Goal: Task Accomplishment & Management: Complete application form

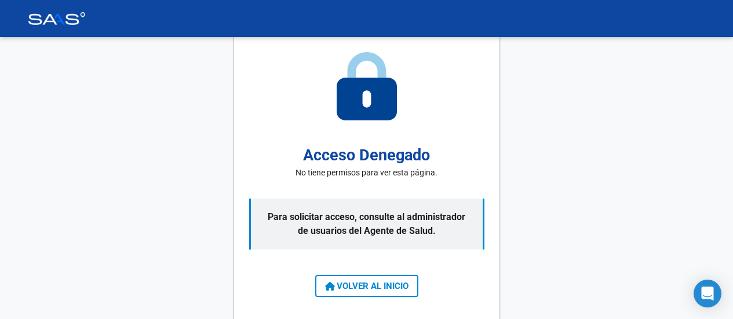
click at [364, 288] on span "VOLVER AL INICIO" at bounding box center [366, 286] width 83 height 10
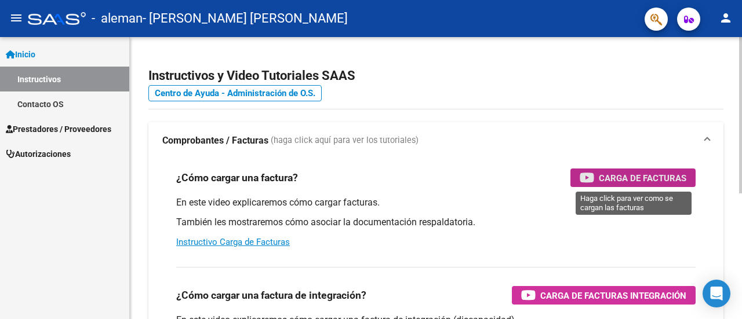
click at [623, 176] on span "Carga de Facturas" at bounding box center [643, 178] width 88 height 14
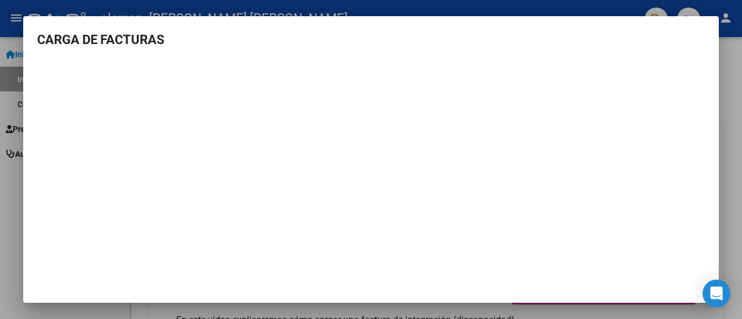
scroll to position [9, 0]
click at [732, 71] on div at bounding box center [371, 159] width 742 height 319
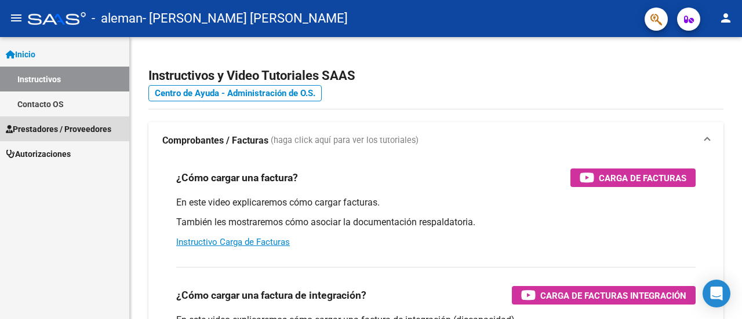
click at [74, 129] on span "Prestadores / Proveedores" at bounding box center [59, 129] width 106 height 13
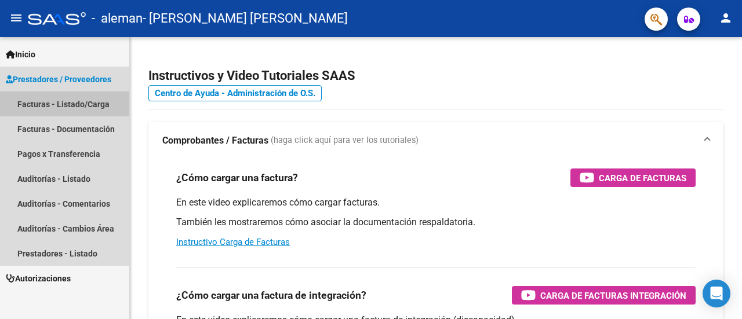
click at [56, 109] on link "Facturas - Listado/Carga" at bounding box center [64, 104] width 129 height 25
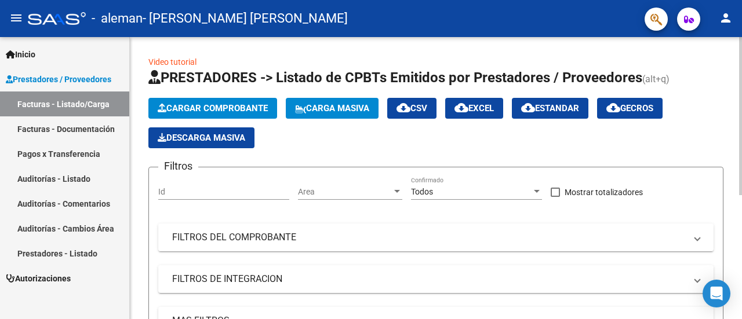
click at [214, 195] on input "Id" at bounding box center [223, 192] width 131 height 10
click at [208, 188] on input "Id" at bounding box center [223, 192] width 131 height 10
click at [321, 190] on span "Area" at bounding box center [345, 192] width 94 height 10
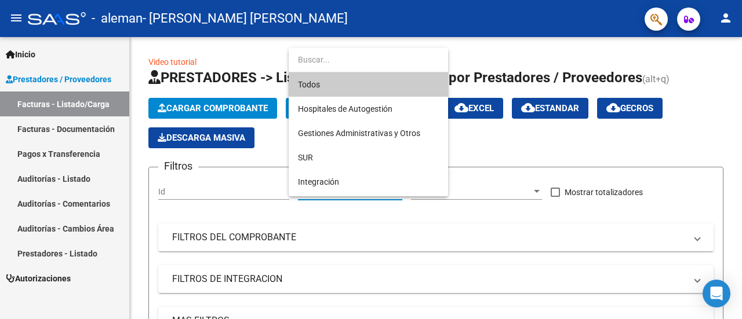
click at [234, 191] on div at bounding box center [371, 159] width 742 height 319
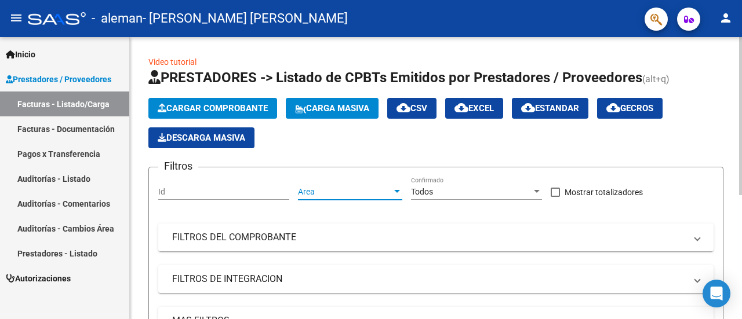
click at [315, 192] on span "Area" at bounding box center [345, 192] width 94 height 10
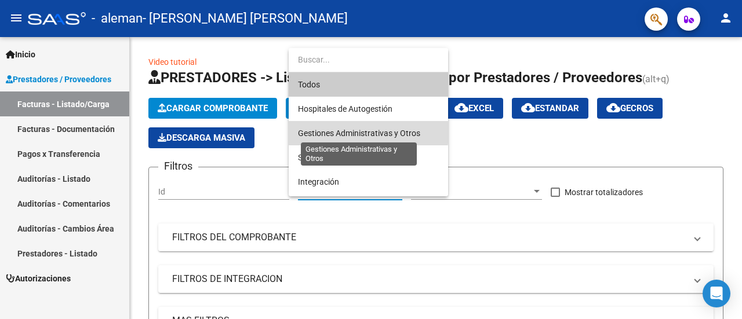
click at [346, 133] on span "Gestiones Administrativas y Otros" at bounding box center [359, 133] width 122 height 9
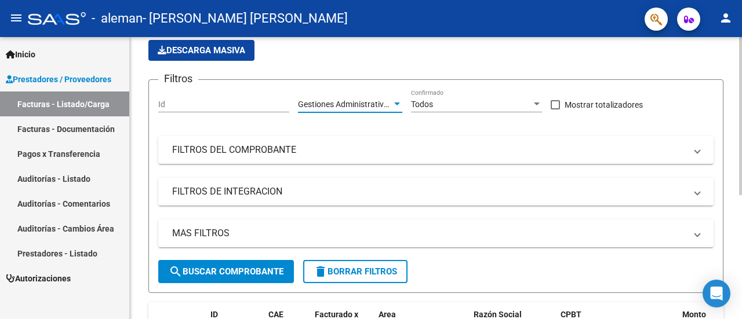
scroll to position [48, 0]
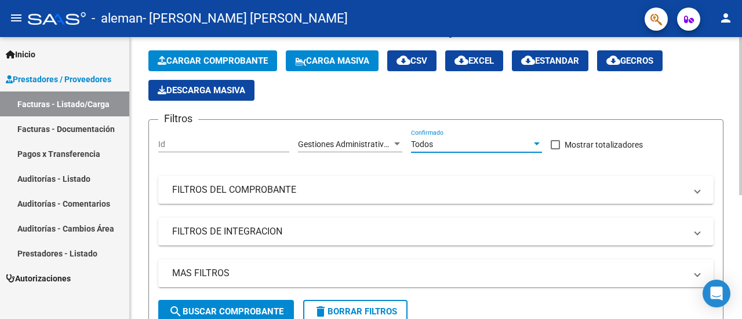
click at [442, 144] on div "Todos" at bounding box center [471, 145] width 121 height 10
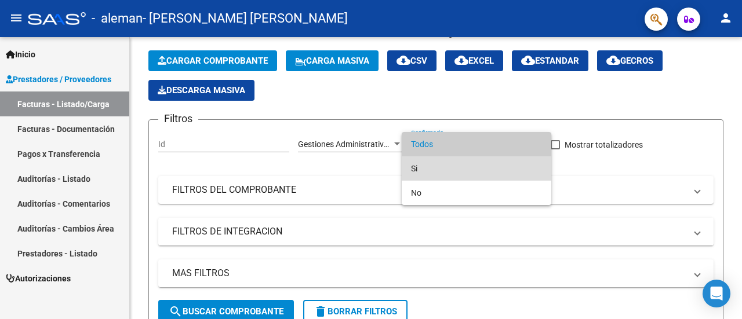
click at [423, 168] on span "Si" at bounding box center [476, 169] width 131 height 24
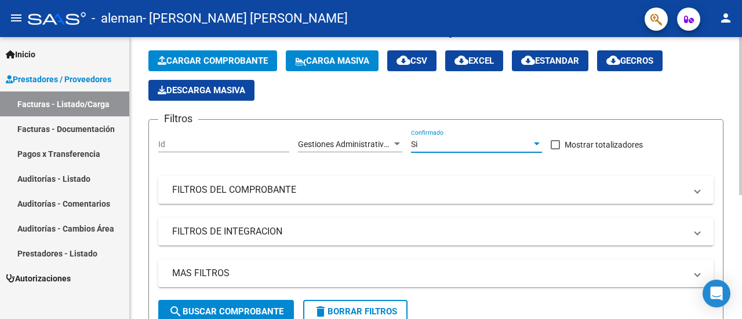
click at [258, 190] on mat-panel-title "FILTROS DEL COMPROBANTE" at bounding box center [429, 190] width 514 height 13
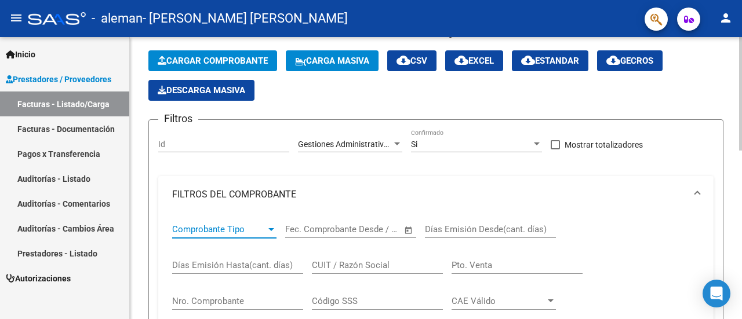
click at [238, 234] on span "Comprobante Tipo" at bounding box center [219, 229] width 94 height 10
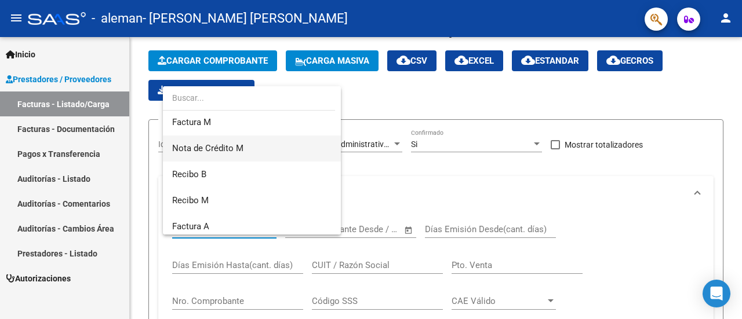
scroll to position [232, 0]
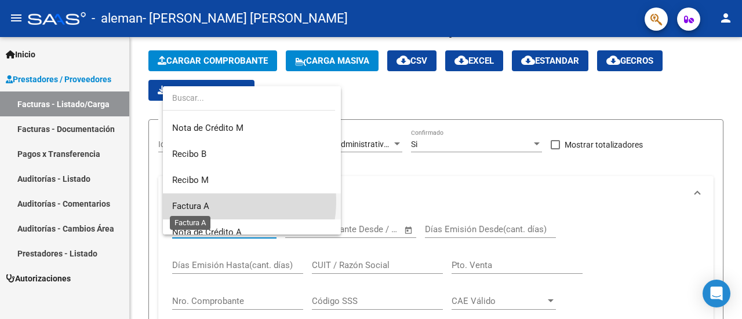
click at [208, 201] on span "Factura A" at bounding box center [190, 206] width 37 height 10
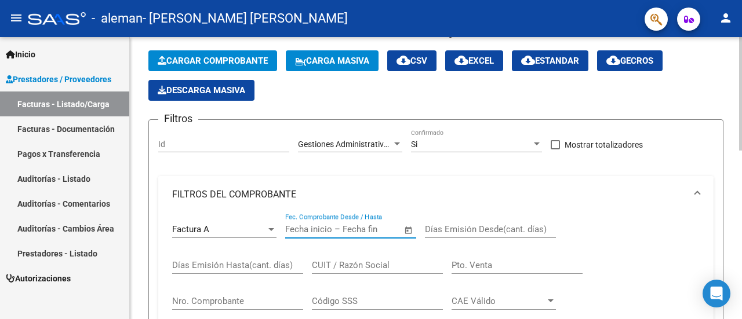
click at [321, 190] on mat-panel-title "FILTROS DEL COMPROBANTE" at bounding box center [429, 194] width 514 height 13
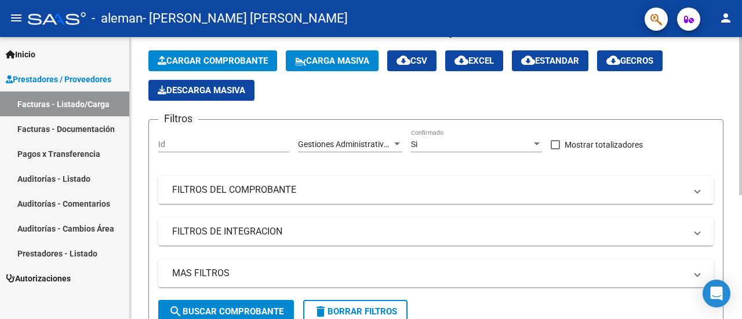
click at [251, 190] on mat-panel-title "FILTROS DEL COMPROBANTE" at bounding box center [429, 190] width 514 height 13
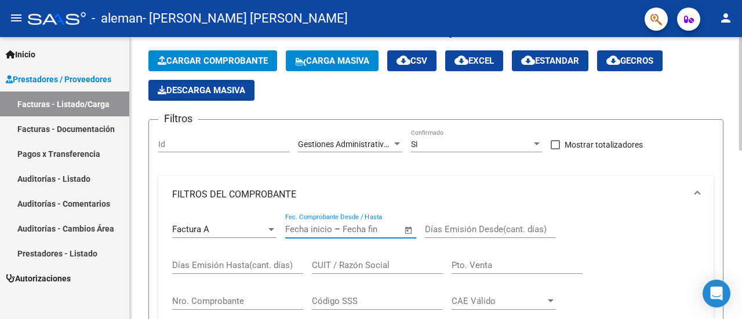
click at [324, 229] on input "text" at bounding box center [308, 229] width 47 height 10
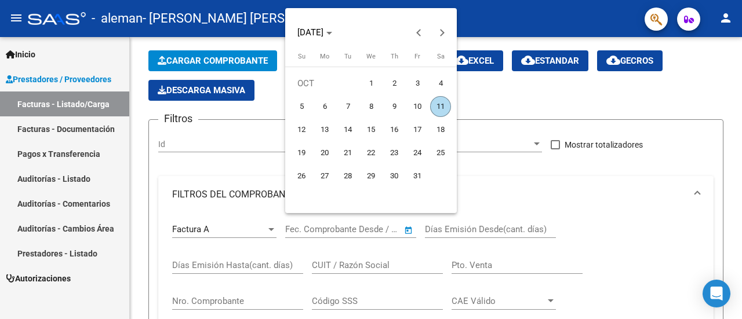
click at [443, 107] on span "11" at bounding box center [440, 106] width 21 height 21
type input "[DATE]"
click at [442, 104] on span "11" at bounding box center [440, 106] width 21 height 21
type input "[DATE]"
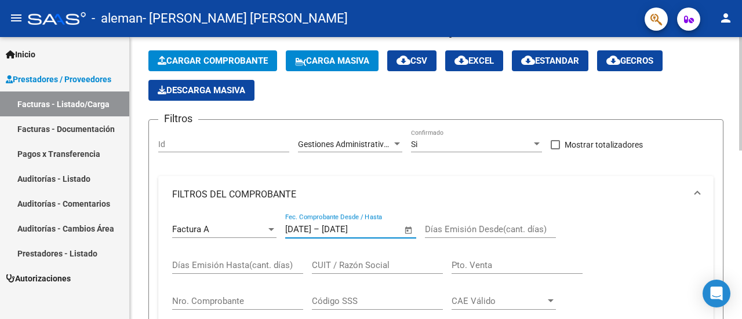
type input "[DATE]"
click at [481, 234] on input "Días Emisión Desde(cant. días)" at bounding box center [490, 229] width 131 height 10
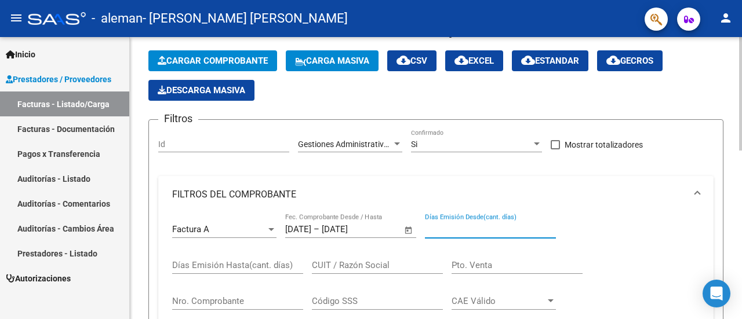
click at [481, 234] on input "Días Emisión Desde(cant. días)" at bounding box center [490, 229] width 131 height 10
type input "8"
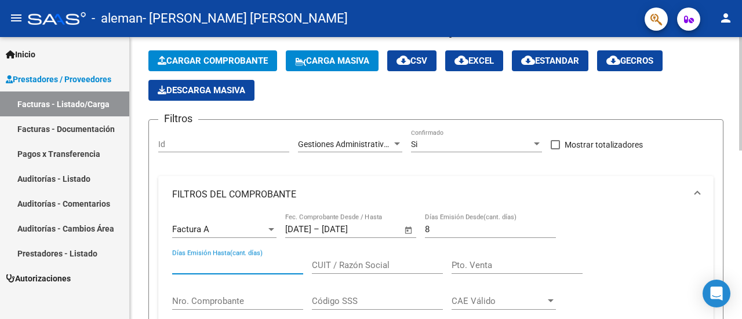
click at [264, 266] on input "Días Emisión Hasta(cant. días)" at bounding box center [237, 265] width 131 height 10
type input "8"
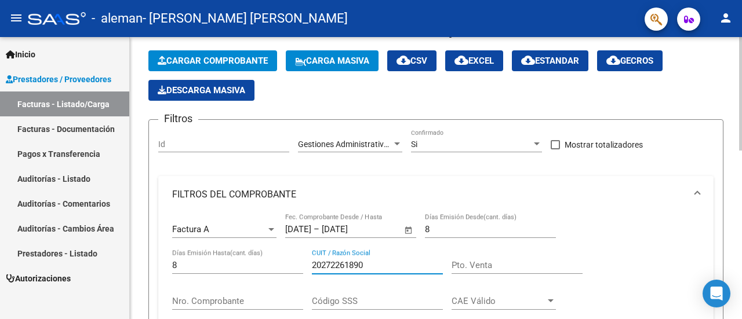
type input "20272261890"
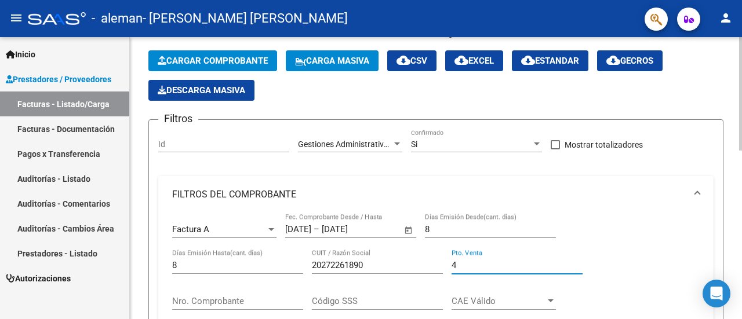
type input "4"
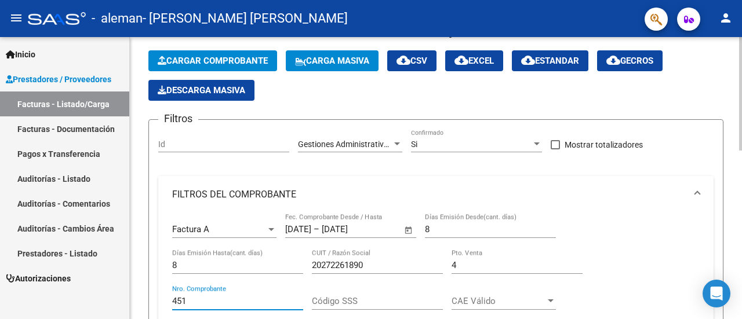
type input "451"
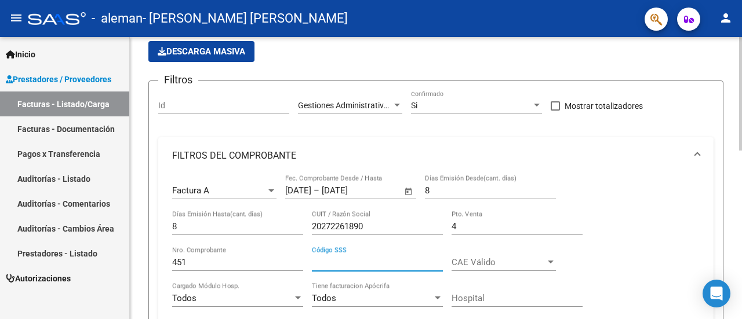
scroll to position [106, 0]
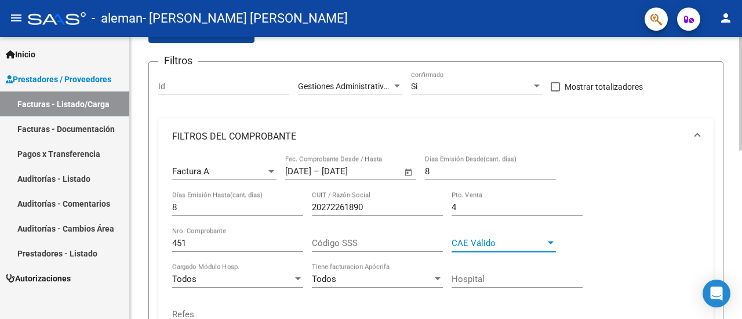
click at [513, 244] on span "CAE Válido" at bounding box center [499, 243] width 94 height 10
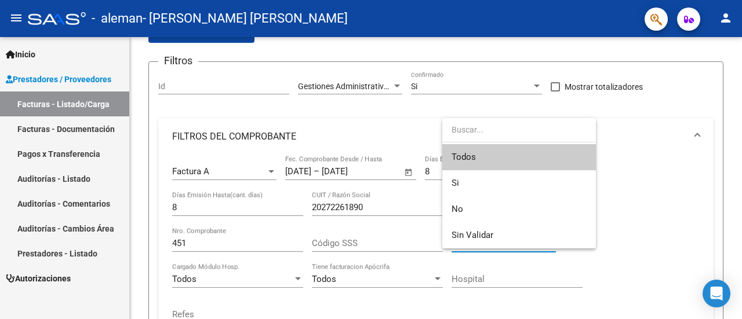
click at [344, 242] on div at bounding box center [371, 159] width 742 height 319
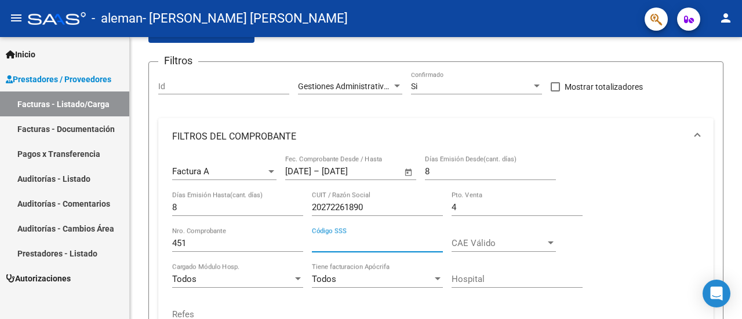
click at [344, 242] on input "Código SSS" at bounding box center [377, 243] width 131 height 10
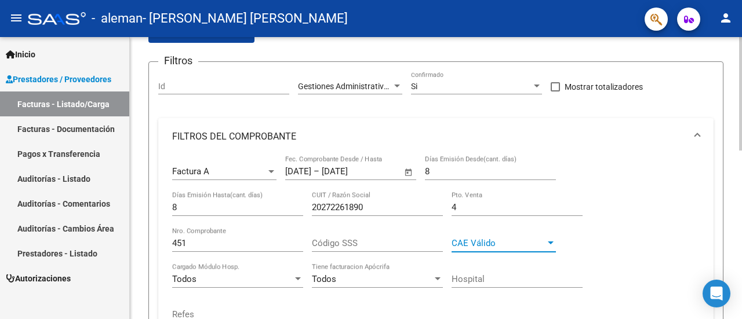
scroll to position [164, 0]
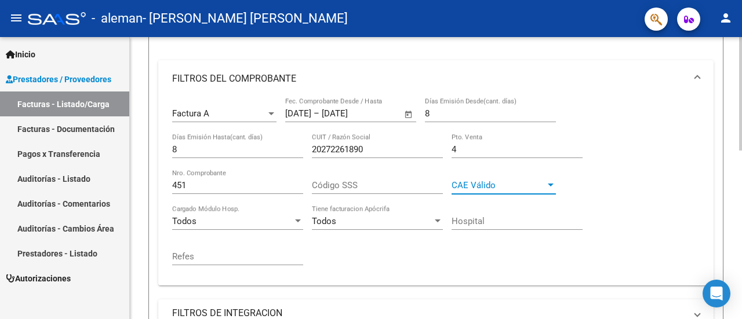
click at [490, 183] on span "CAE Válido" at bounding box center [499, 185] width 94 height 10
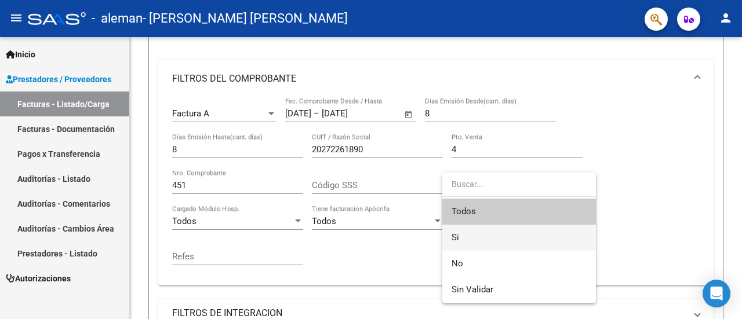
click at [464, 242] on span "Si" at bounding box center [519, 238] width 135 height 26
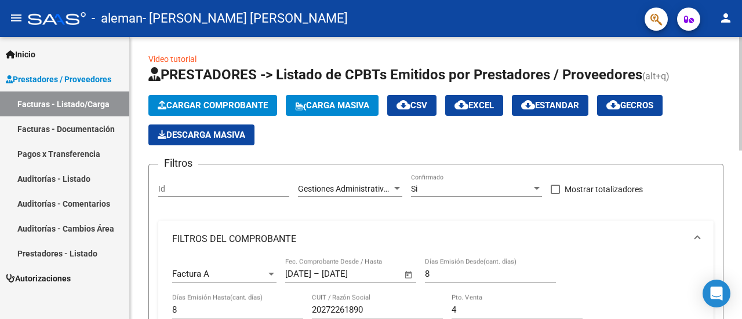
scroll to position [0, 0]
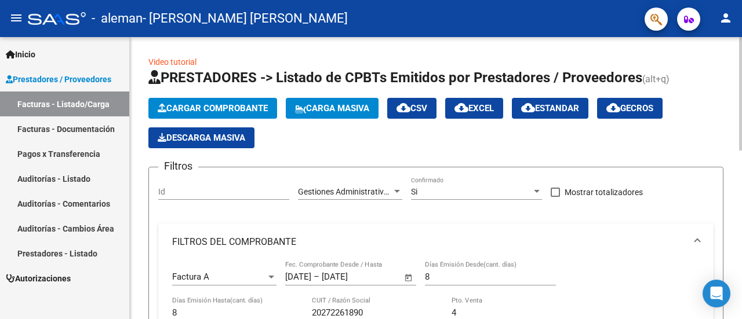
click at [226, 101] on button "Cargar Comprobante" at bounding box center [212, 108] width 129 height 21
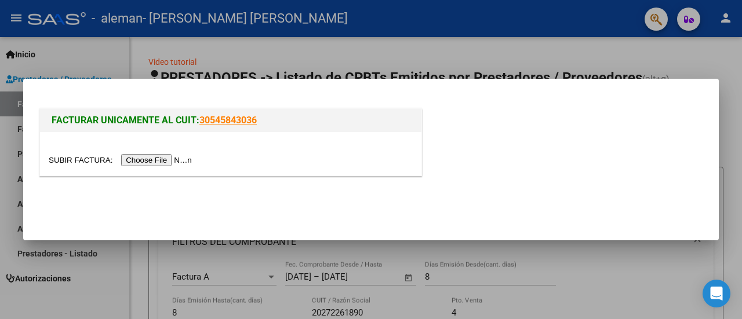
click at [173, 159] on input "file" at bounding box center [122, 160] width 147 height 12
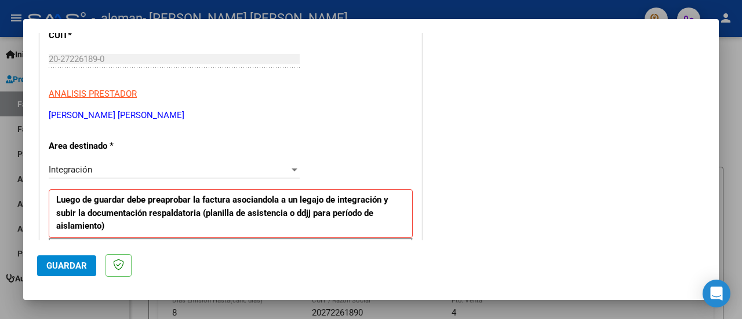
scroll to position [139, 0]
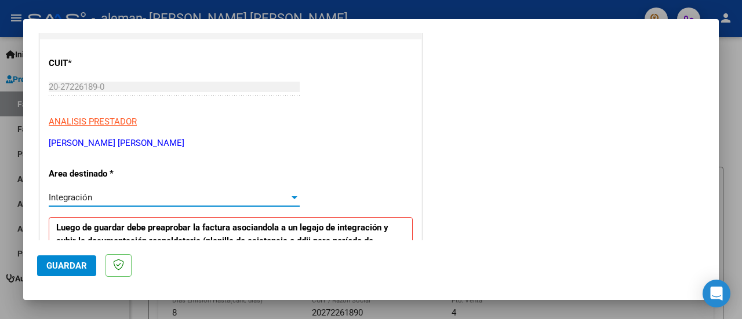
click at [161, 193] on div "Integración" at bounding box center [169, 197] width 241 height 10
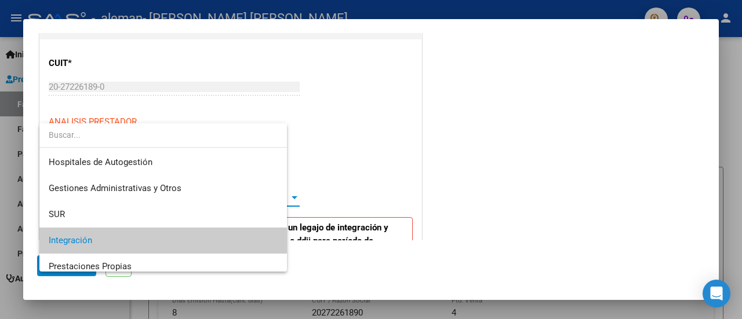
scroll to position [43, 0]
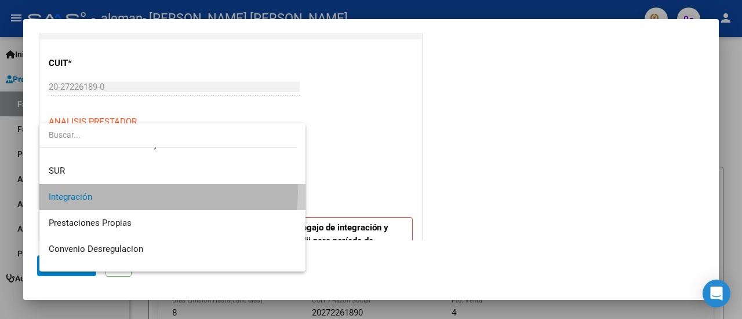
click at [153, 192] on span "Integración" at bounding box center [173, 197] width 248 height 26
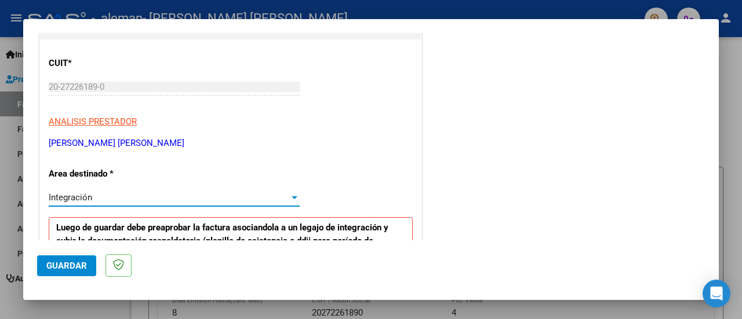
click at [239, 196] on div "Integración" at bounding box center [169, 197] width 241 height 10
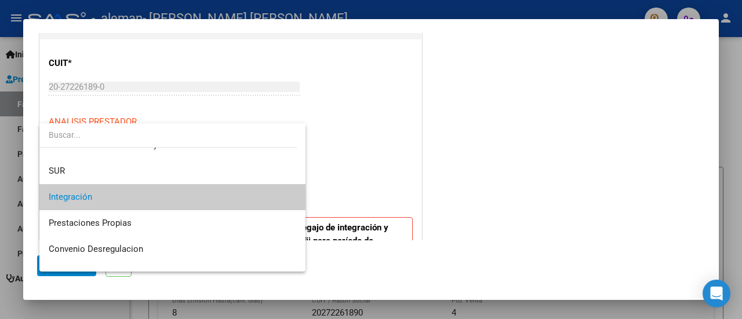
scroll to position [86, 0]
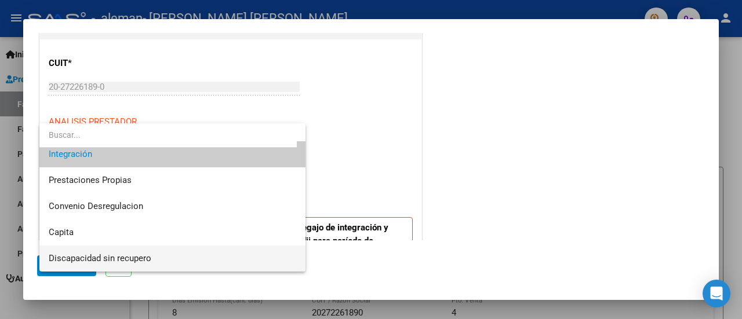
click at [129, 252] on span "Discapacidad sin recupero" at bounding box center [173, 259] width 248 height 26
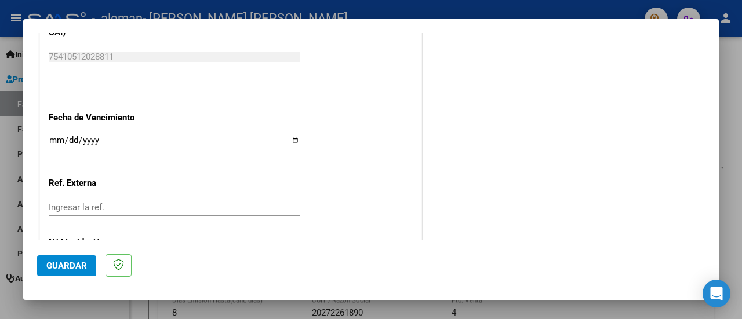
scroll to position [661, 0]
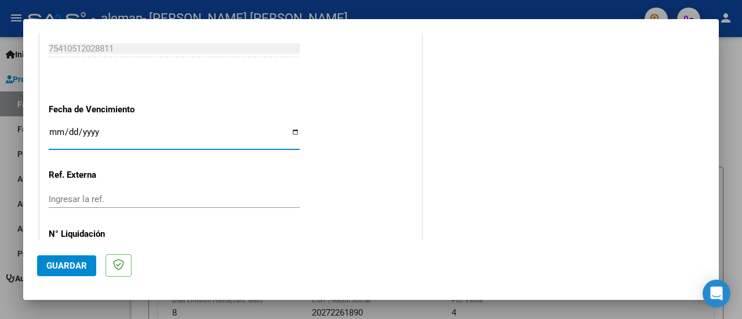
click at [291, 130] on input "Ingresar la fecha" at bounding box center [174, 137] width 251 height 19
type input "[DATE]"
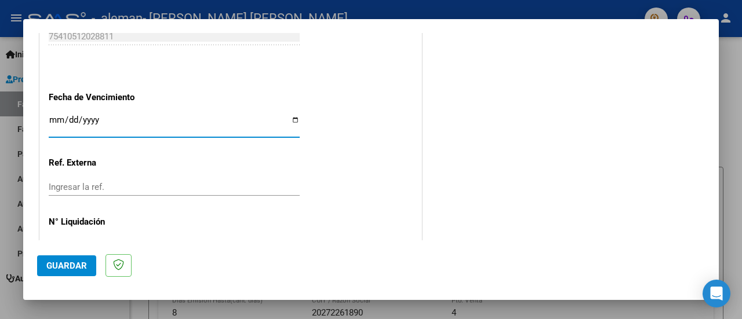
scroll to position [710, 0]
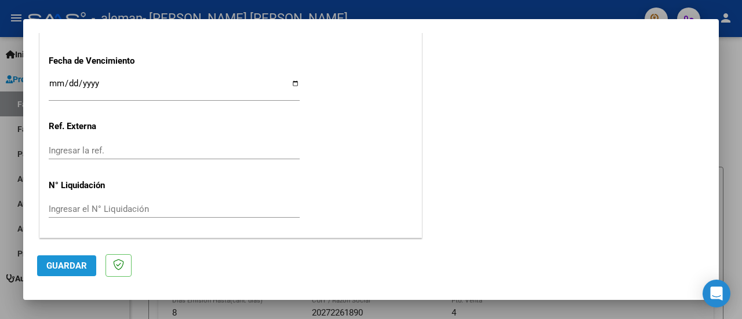
click at [66, 260] on button "Guardar" at bounding box center [66, 266] width 59 height 21
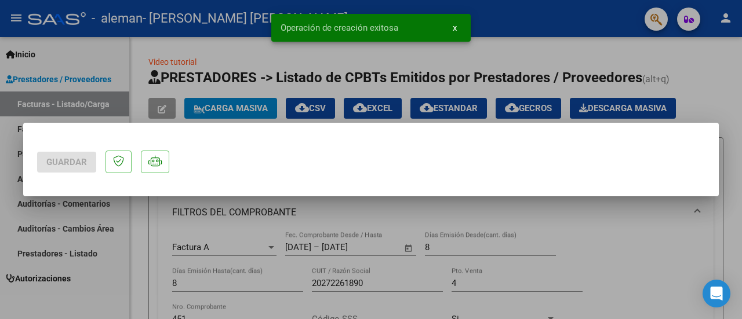
scroll to position [0, 0]
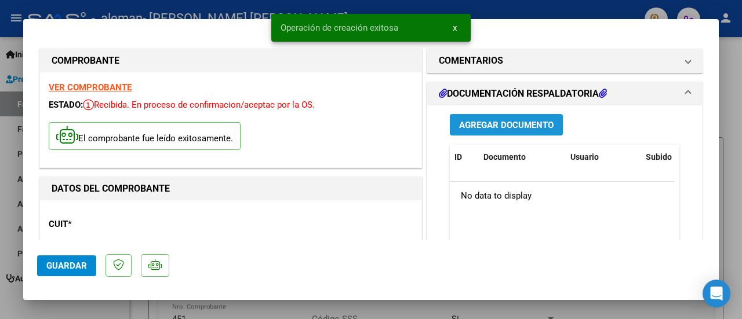
click at [491, 129] on span "Agregar Documento" at bounding box center [506, 125] width 95 height 10
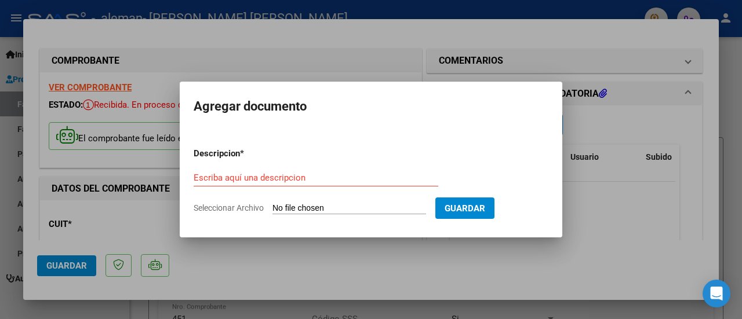
click at [329, 210] on input "Seleccionar Archivo" at bounding box center [350, 209] width 154 height 11
type input "C:\fakepath\[PERSON_NAME] asist [DATE].pdf"
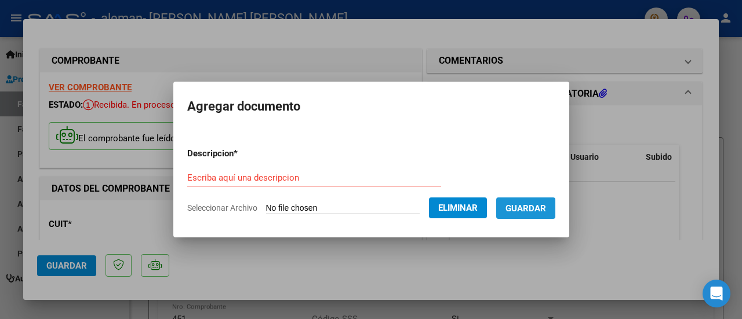
click at [540, 206] on span "Guardar" at bounding box center [526, 209] width 41 height 10
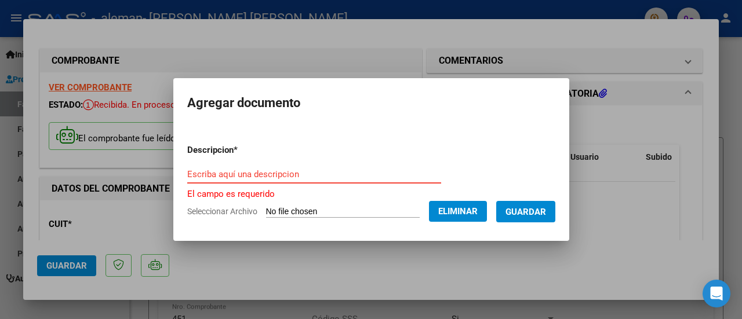
click at [311, 175] on input "Escriba aquí una descripcion" at bounding box center [314, 174] width 254 height 10
type input "O"
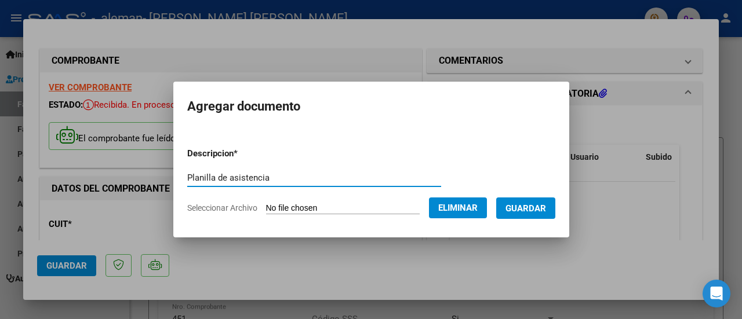
type input "Planilla de asistencia"
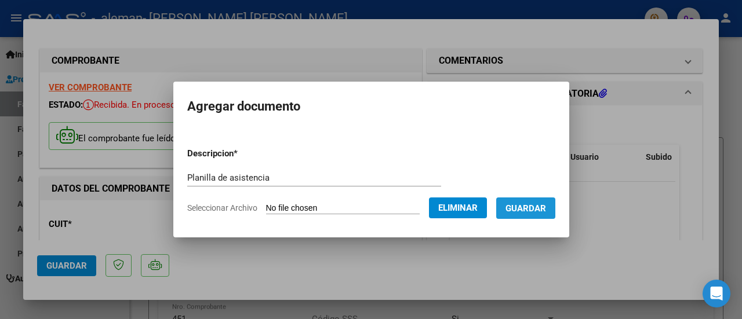
click at [546, 209] on span "Guardar" at bounding box center [526, 209] width 41 height 10
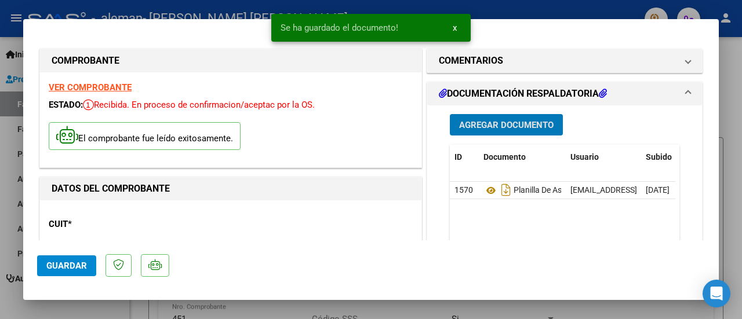
click at [56, 263] on span "Guardar" at bounding box center [66, 266] width 41 height 10
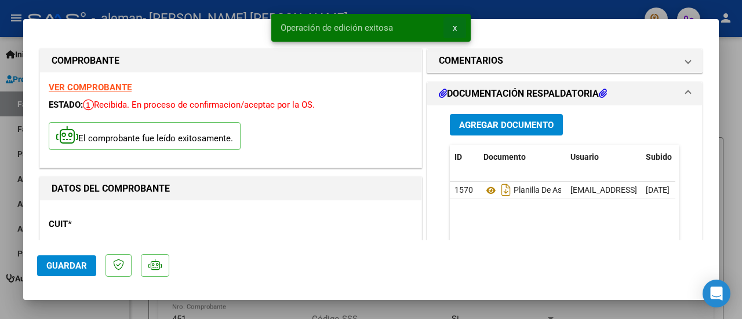
click at [457, 26] on button "x" at bounding box center [455, 27] width 23 height 21
